Goal: Navigation & Orientation: Find specific page/section

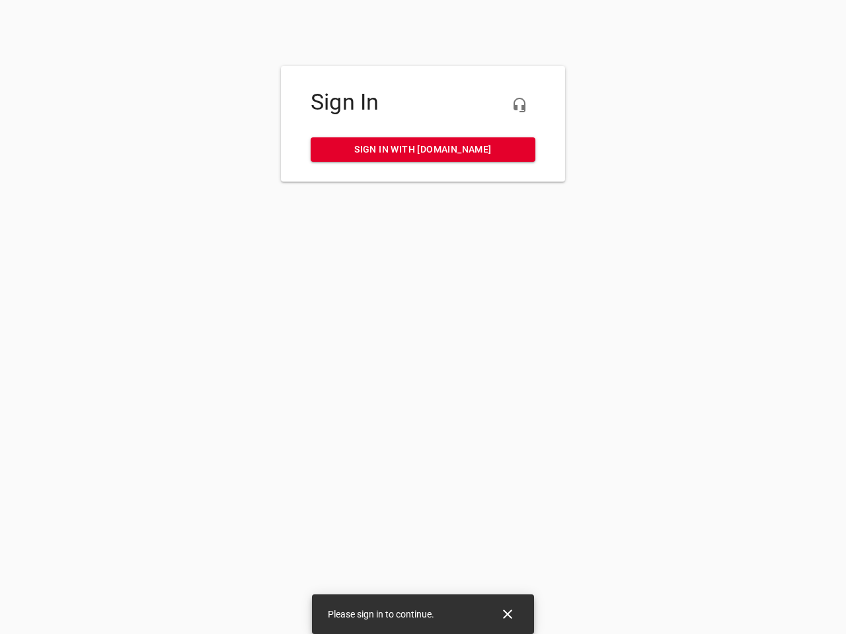
click at [519, 105] on icon "button" at bounding box center [519, 105] width 16 height 16
click at [507, 614] on icon "Close" at bounding box center [507, 614] width 9 height 9
